Goal: Check status

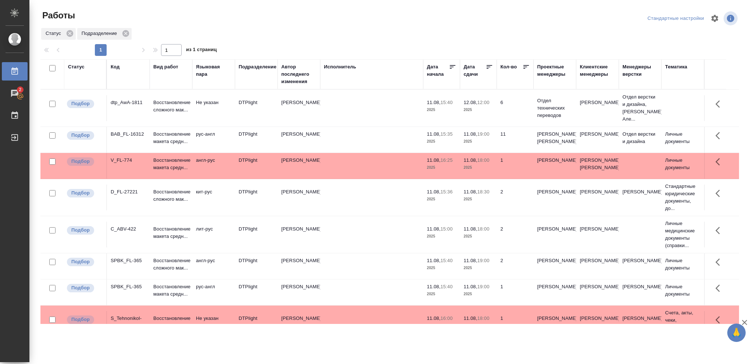
click at [77, 68] on div "Статус" at bounding box center [76, 66] width 17 height 7
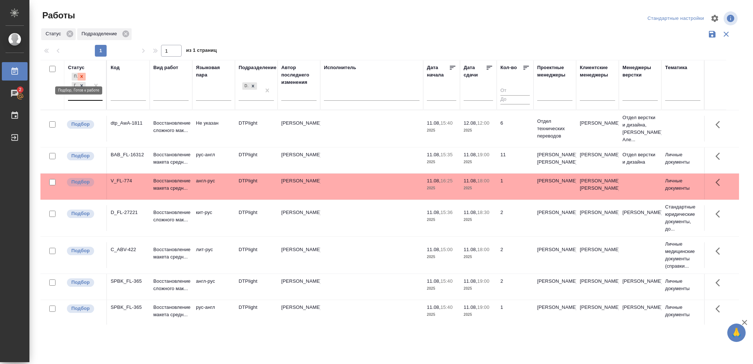
click at [81, 77] on icon at bounding box center [82, 76] width 3 height 3
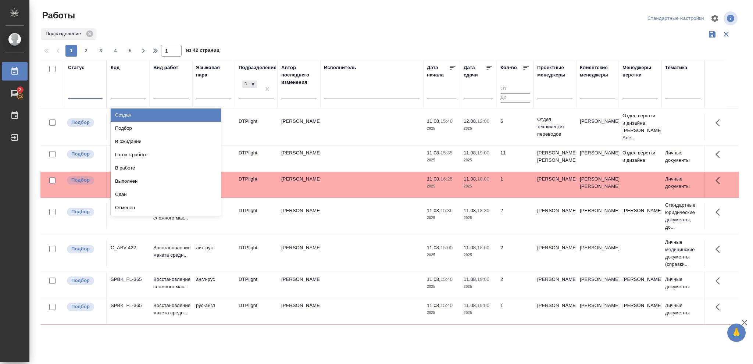
click at [82, 90] on div at bounding box center [85, 91] width 35 height 11
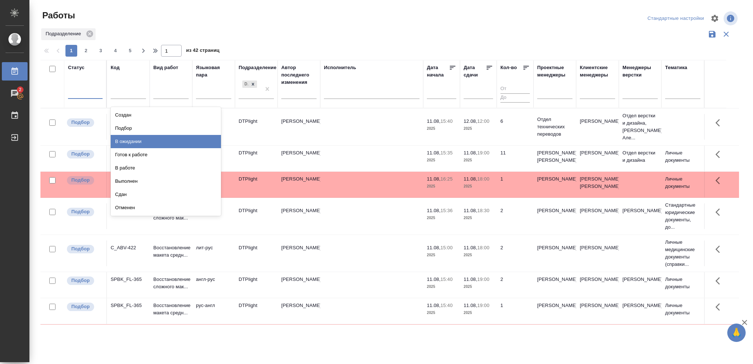
click at [124, 140] on div "В ожидании" at bounding box center [166, 141] width 110 height 13
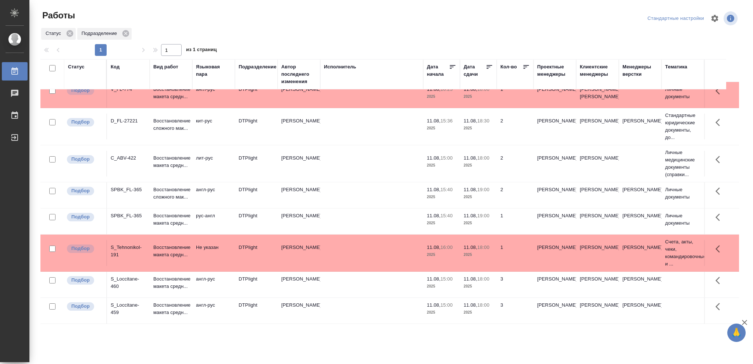
scroll to position [93, 0]
